Goal: Information Seeking & Learning: Learn about a topic

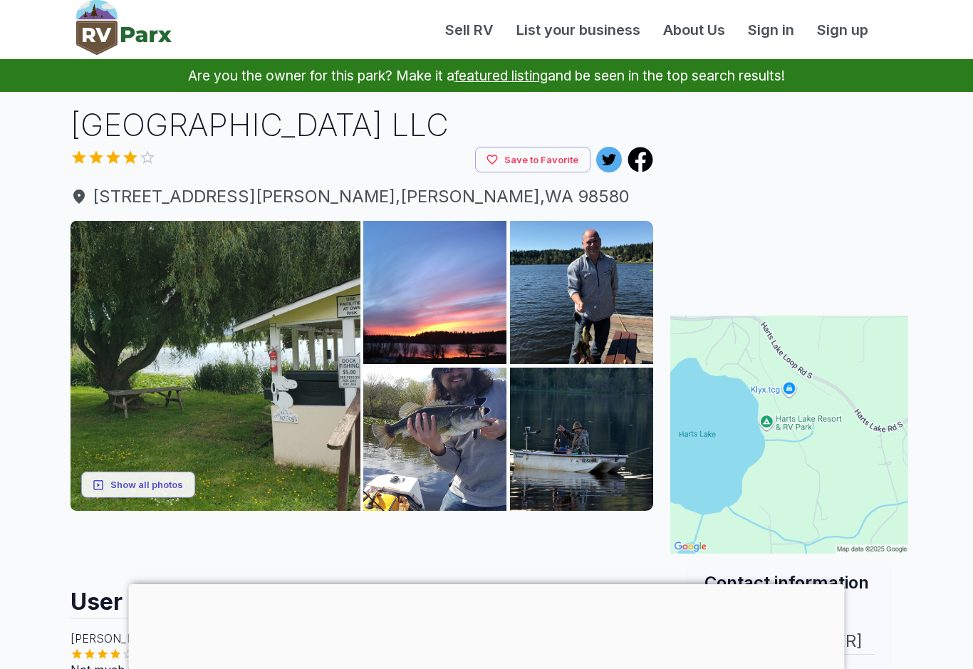
click at [160, 279] on img at bounding box center [216, 366] width 290 height 290
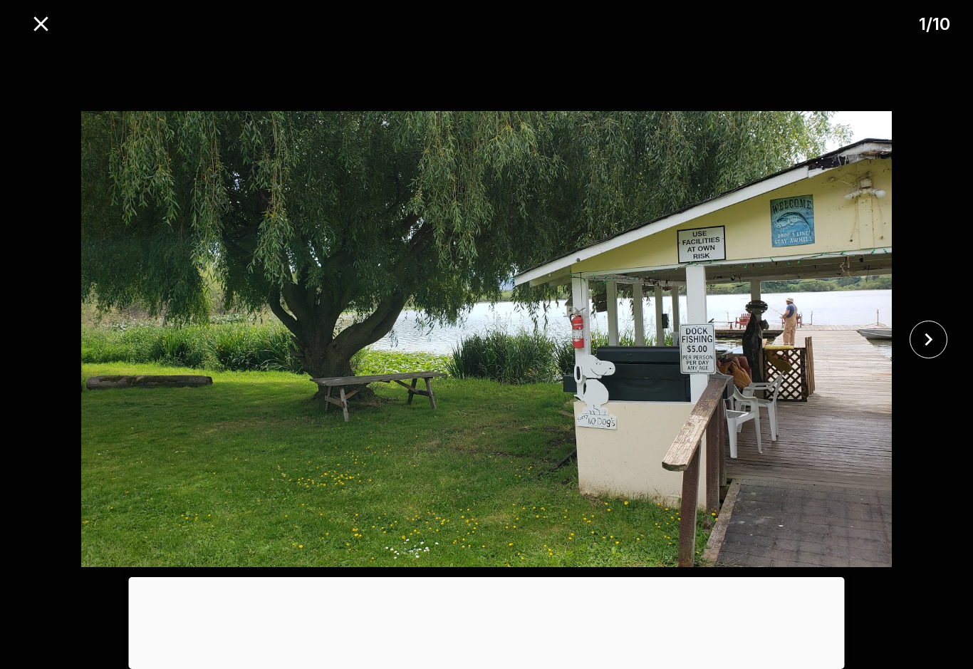
click at [931, 347] on icon "close" at bounding box center [928, 339] width 25 height 25
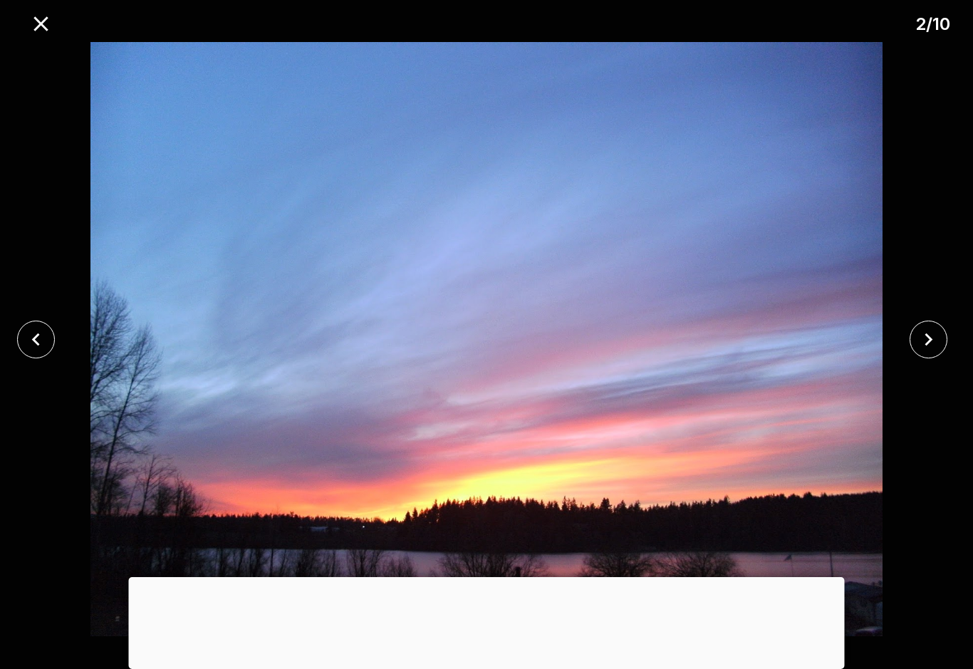
click at [489, 577] on div at bounding box center [487, 577] width 716 height 0
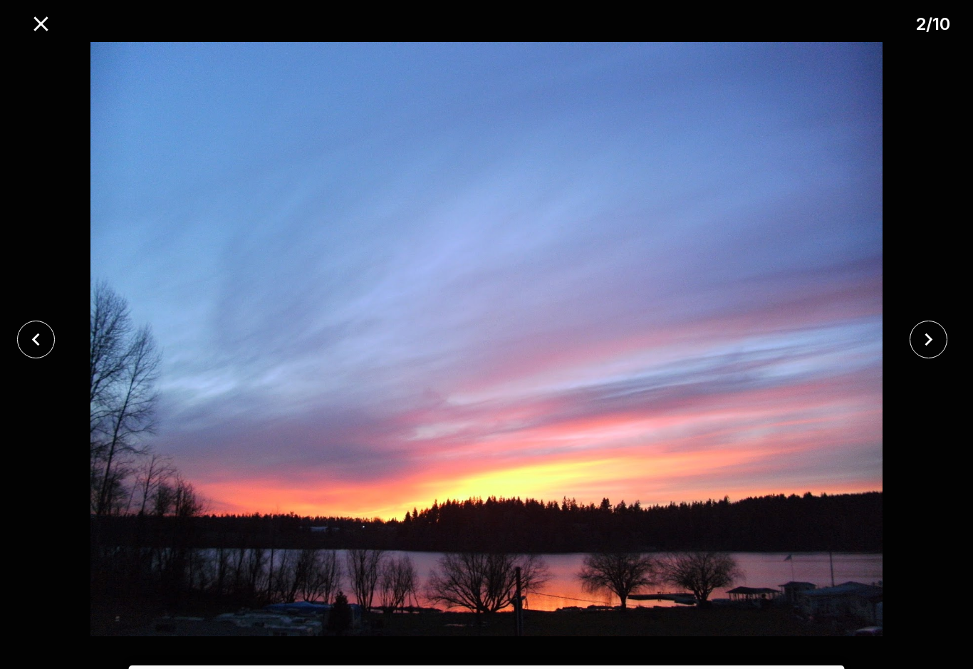
click at [935, 355] on button "close" at bounding box center [928, 339] width 38 height 38
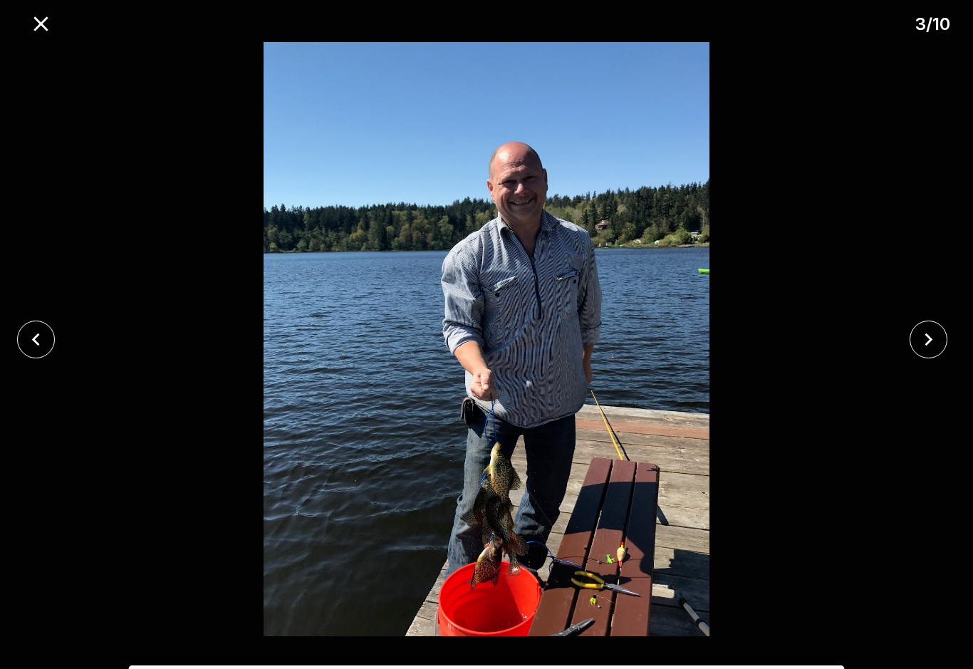
click at [916, 327] on icon "close" at bounding box center [928, 339] width 25 height 25
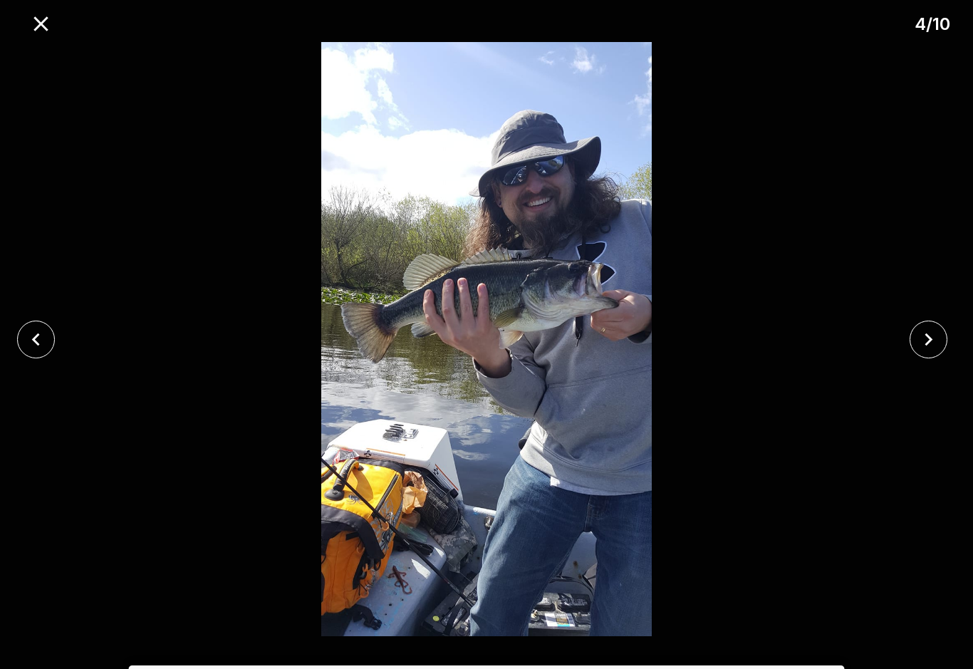
click at [914, 337] on button "close" at bounding box center [928, 339] width 38 height 38
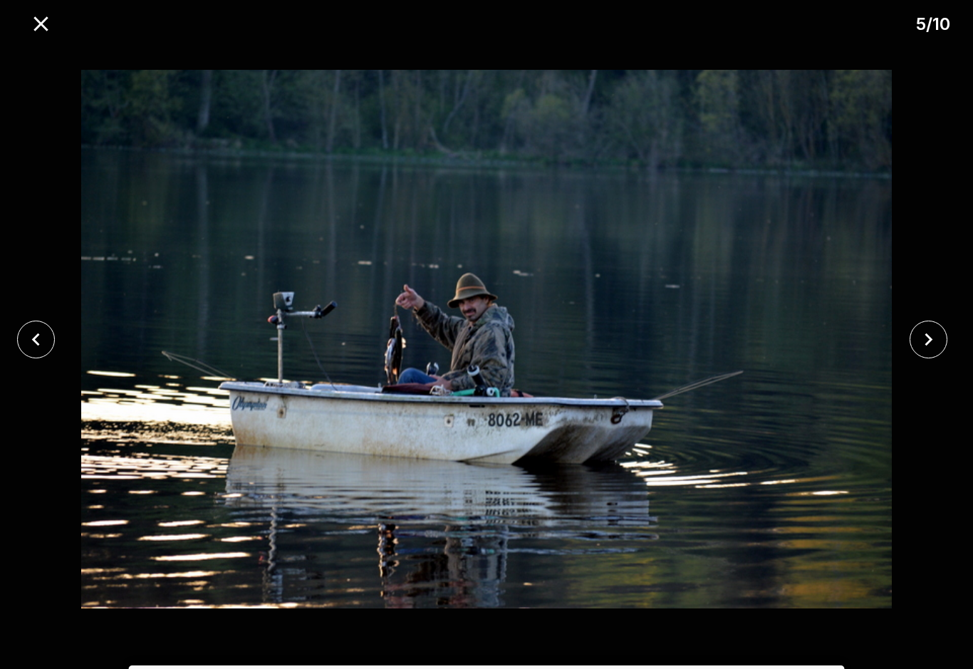
click at [916, 338] on icon "close" at bounding box center [928, 339] width 25 height 25
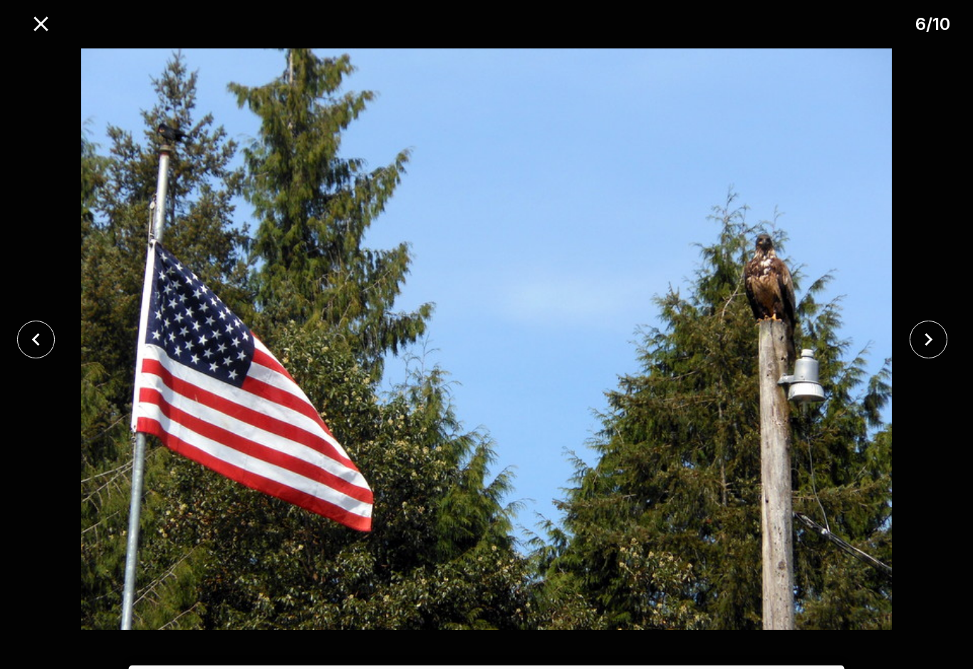
click at [919, 339] on icon "close" at bounding box center [928, 339] width 25 height 25
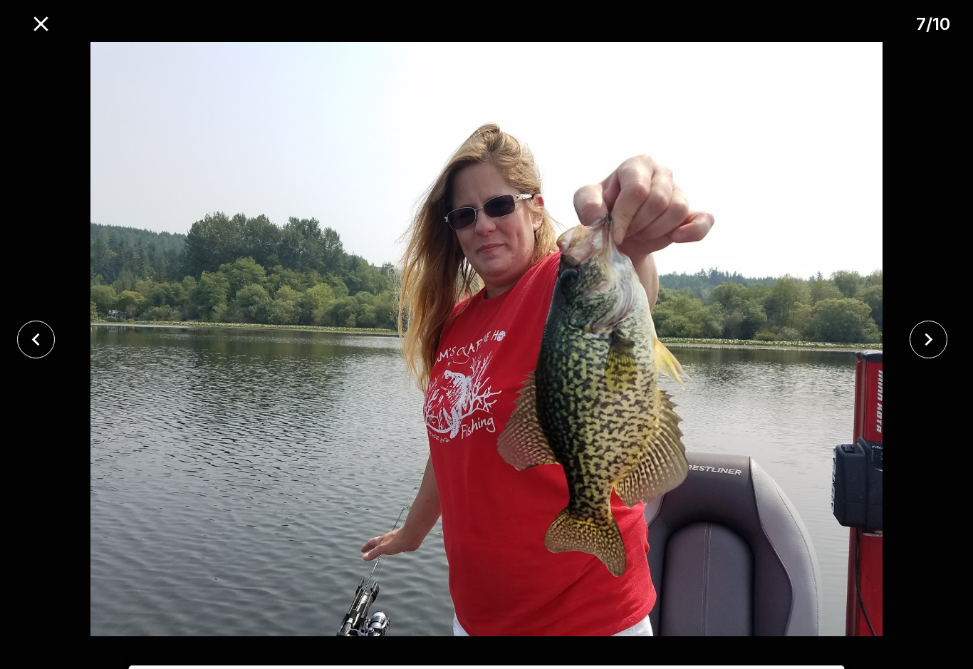
click at [922, 328] on icon "close" at bounding box center [928, 339] width 25 height 25
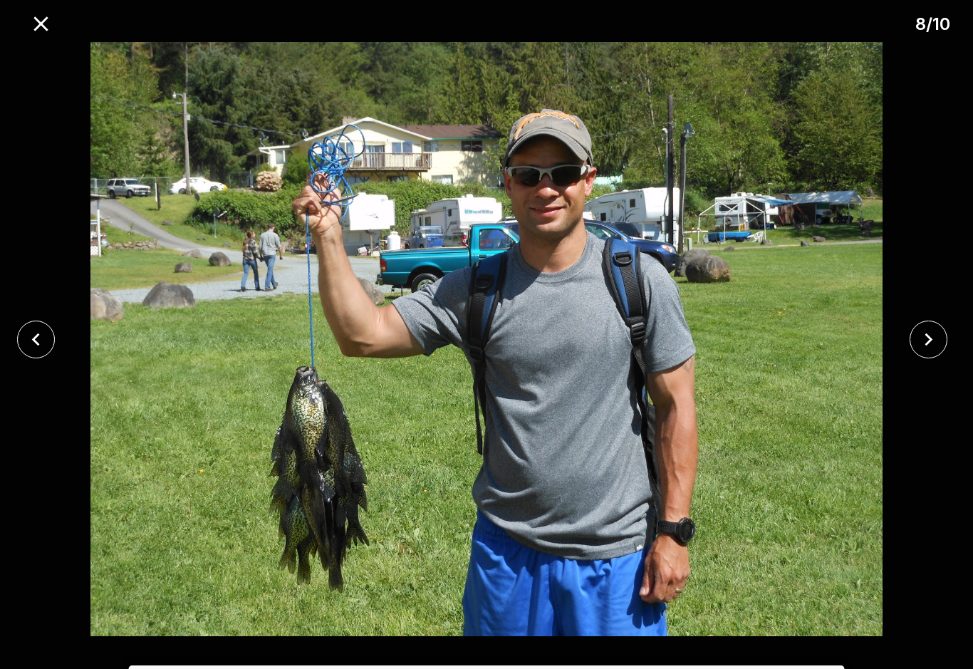
click at [920, 327] on icon "close" at bounding box center [928, 339] width 25 height 25
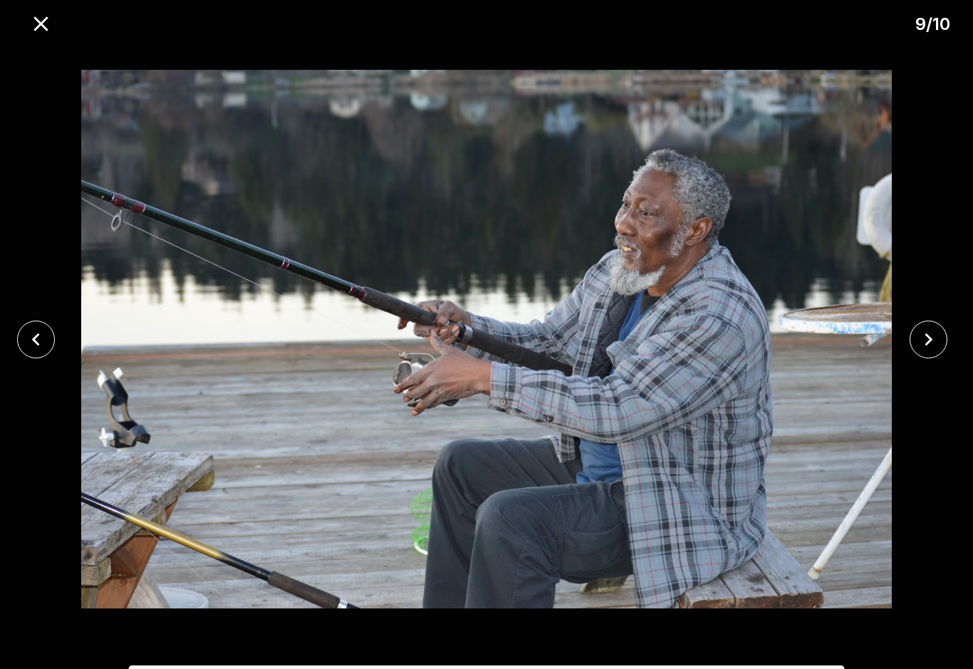
click at [917, 333] on icon "close" at bounding box center [928, 339] width 25 height 25
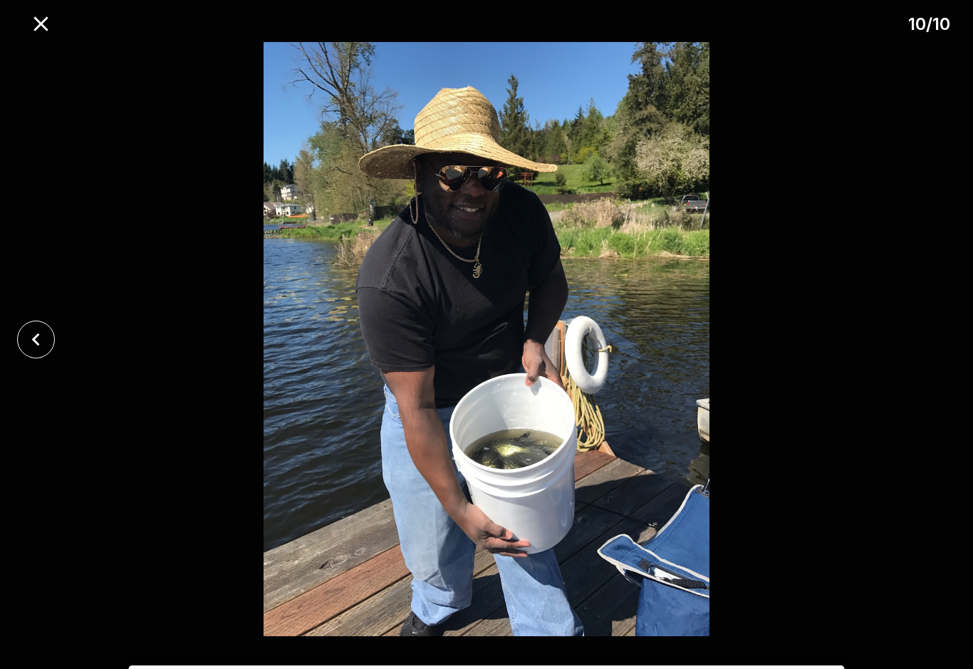
click at [914, 324] on div at bounding box center [486, 339] width 973 height 594
click at [43, 19] on icon "close" at bounding box center [40, 23] width 25 height 25
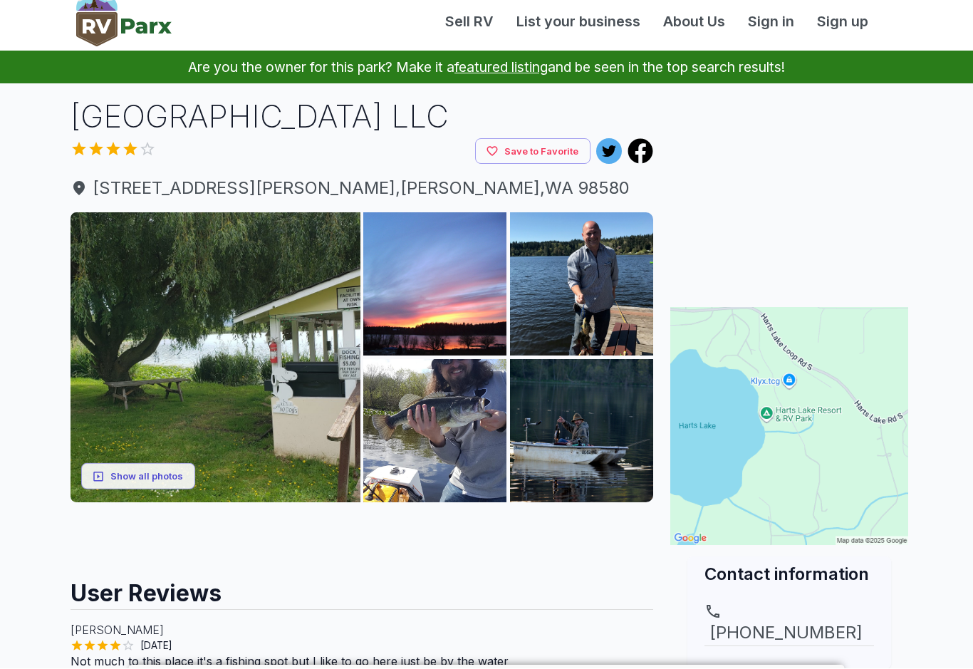
scroll to position [9, 0]
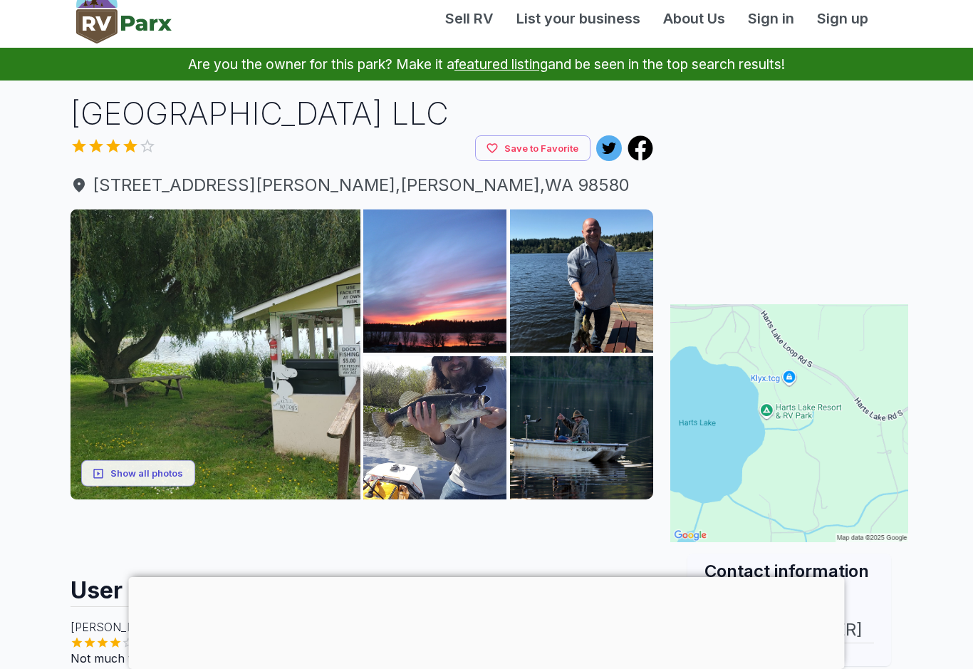
scroll to position [14, 0]
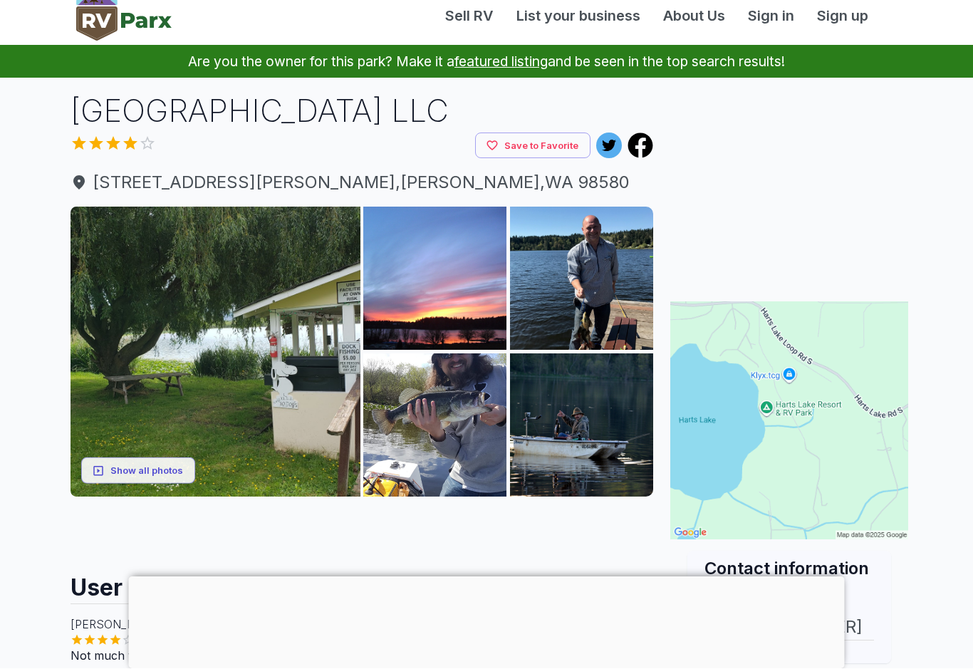
click at [486, 577] on div at bounding box center [487, 577] width 716 height 0
